Goal: Transaction & Acquisition: Purchase product/service

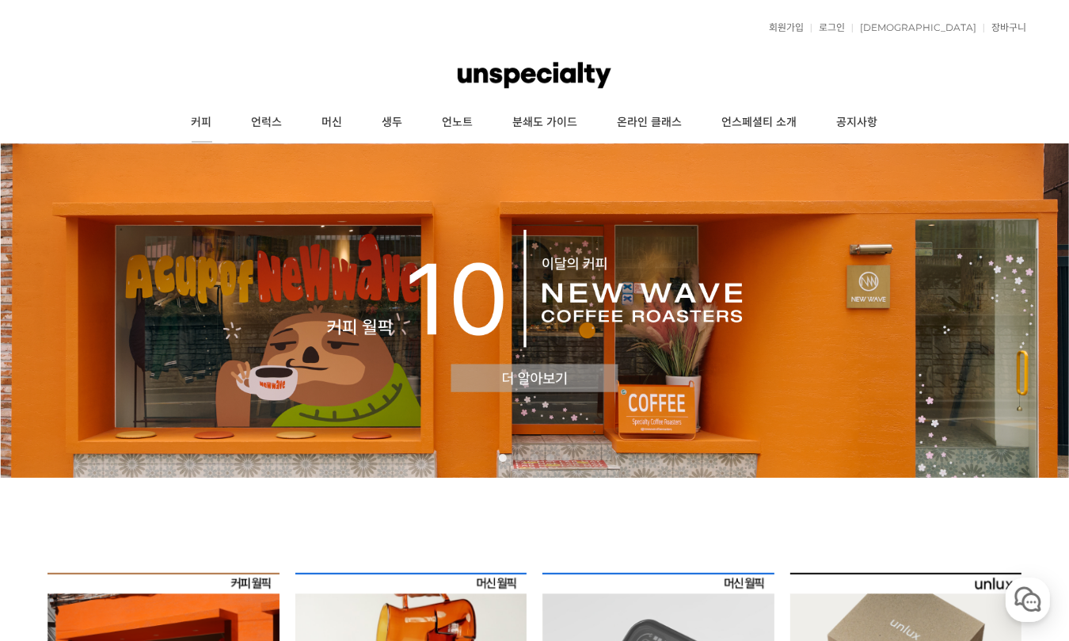
click at [193, 120] on link "커피" at bounding box center [202, 123] width 60 height 40
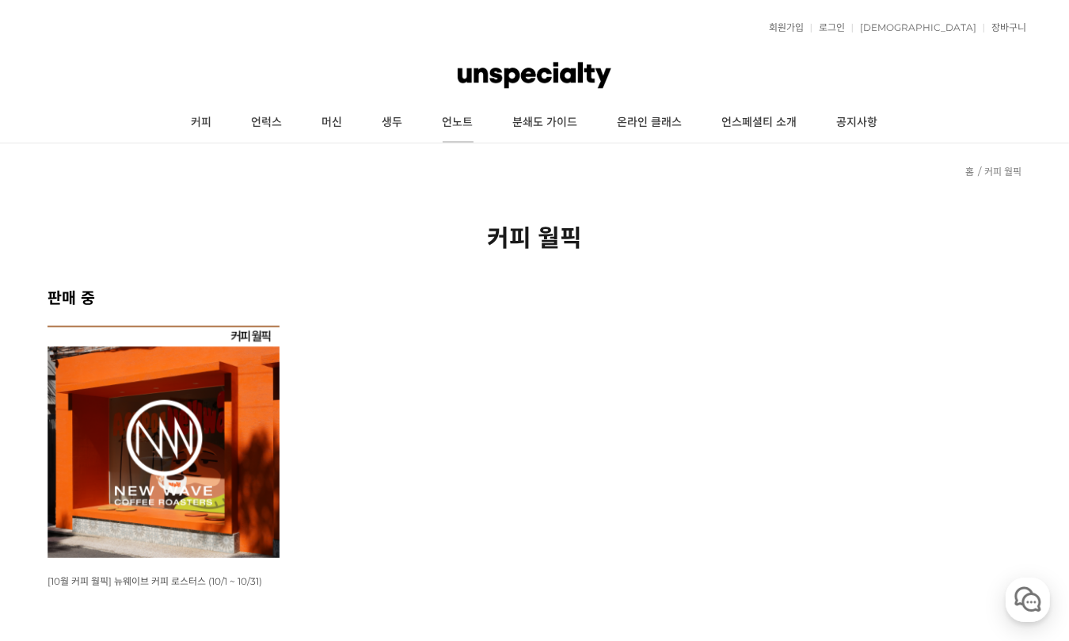
click at [459, 118] on link "언노트" at bounding box center [458, 123] width 71 height 40
click at [207, 124] on link "커피" at bounding box center [202, 123] width 60 height 40
click at [206, 123] on link "커피" at bounding box center [202, 123] width 60 height 40
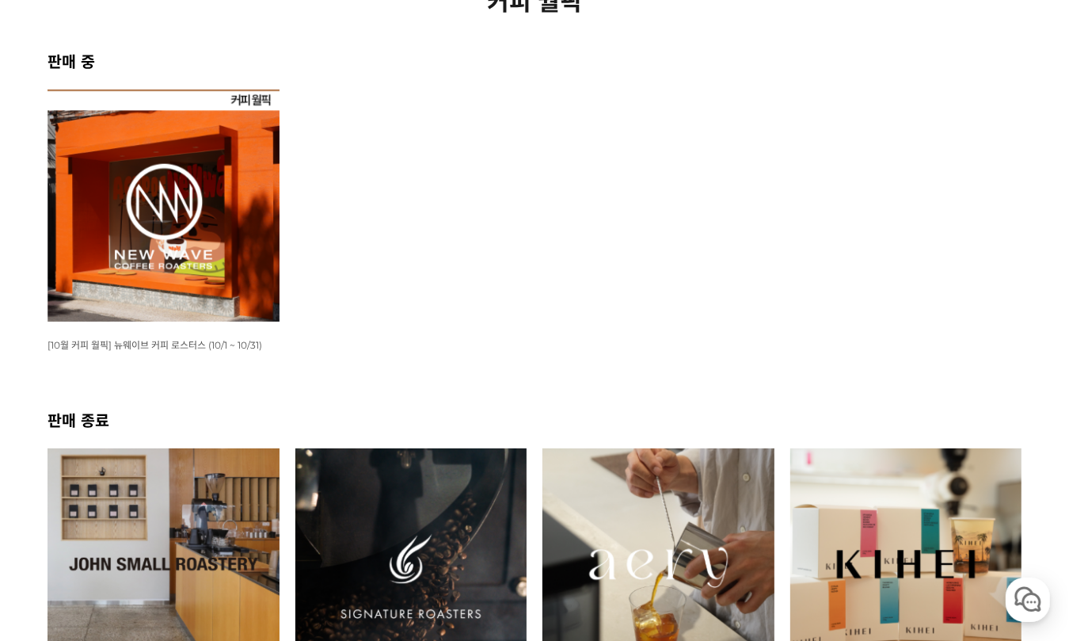
scroll to position [238, 0]
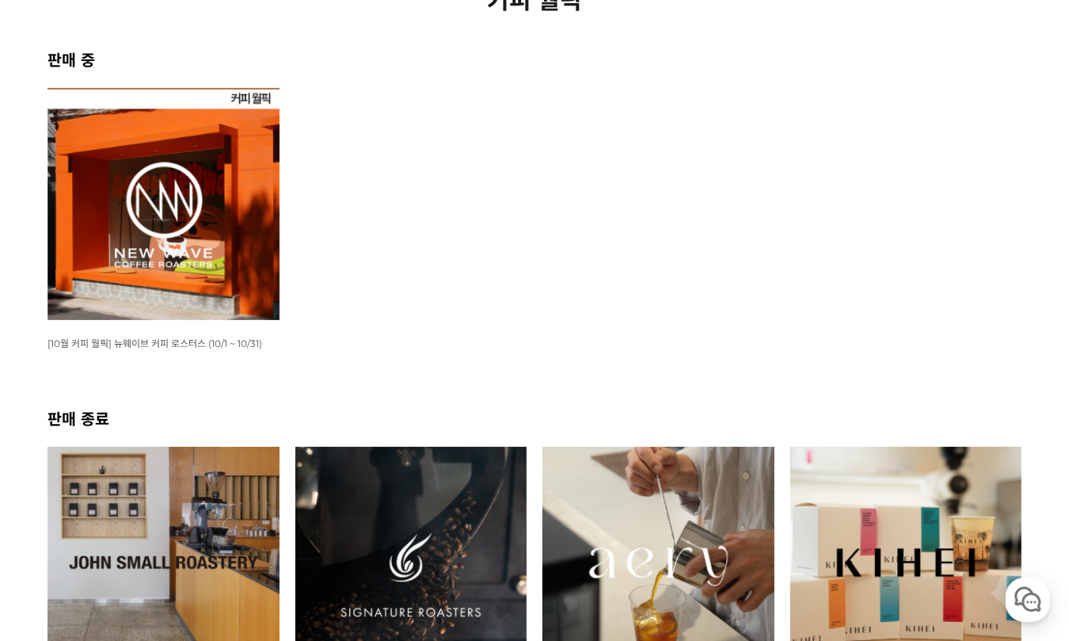
click at [206, 123] on img at bounding box center [164, 204] width 232 height 232
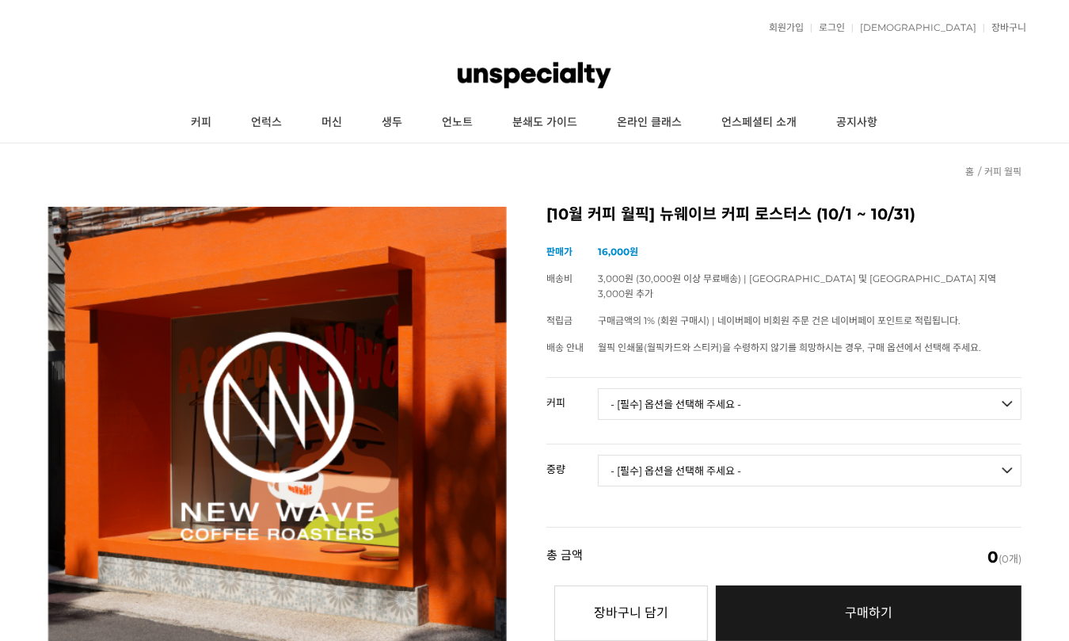
click at [833, 388] on select "- [필수] 옵션을 선택해 주세요 - ------------------- 언스페셜티 분쇄도 가이드 종이 받기 (주문 1건당 최대 1개 제공) …" at bounding box center [810, 404] width 424 height 32
click at [893, 388] on select "- [필수] 옵션을 선택해 주세요 - ------------------- 언스페셜티 분쇄도 가이드 종이 받기 (주문 1건당 최대 1개 제공) …" at bounding box center [810, 404] width 424 height 32
